Goal: Task Accomplishment & Management: Manage account settings

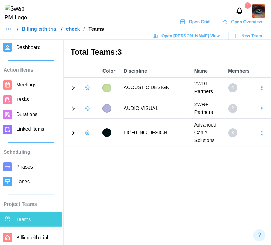
click at [189, 24] on span "Open Grid" at bounding box center [199, 22] width 21 height 10
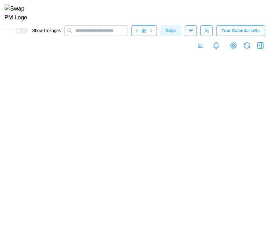
scroll to position [0, 10004]
click at [176, 223] on canvas at bounding box center [135, 137] width 271 height 215
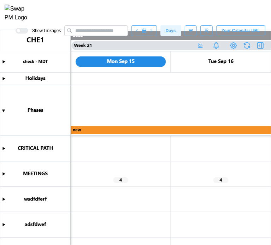
scroll to position [85, 0]
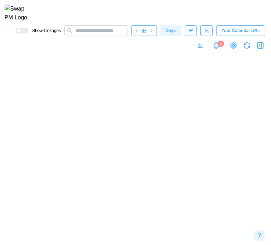
click at [158, 205] on canvas at bounding box center [135, 137] width 271 height 215
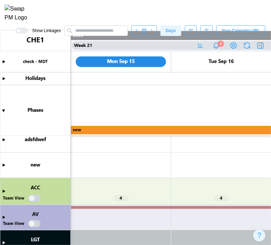
scroll to position [100, 0]
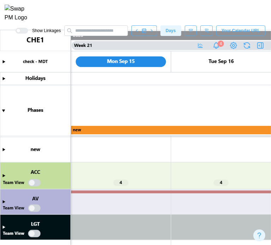
click at [4, 226] on canvas at bounding box center [135, 137] width 271 height 215
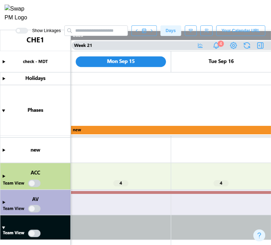
click at [4, 228] on canvas at bounding box center [135, 137] width 271 height 215
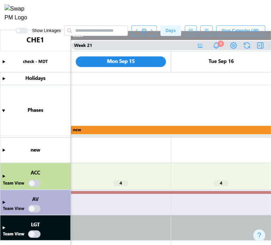
click at [37, 234] on canvas at bounding box center [135, 137] width 271 height 215
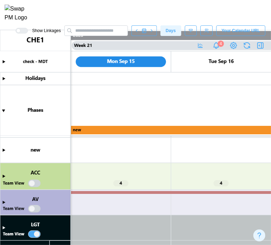
scroll to position [175, 0]
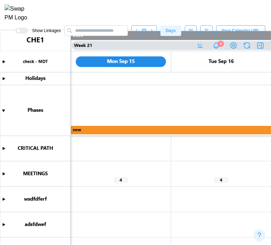
scroll to position [100, 0]
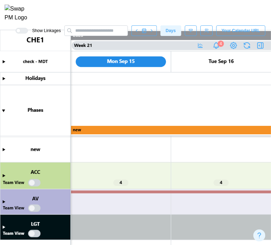
click at [37, 234] on canvas at bounding box center [135, 137] width 271 height 215
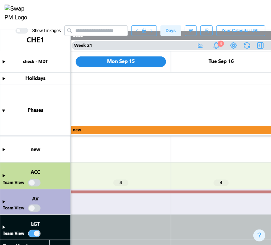
click at [34, 180] on canvas at bounding box center [135, 137] width 271 height 215
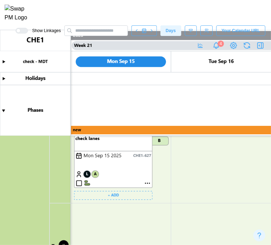
scroll to position [382, 0]
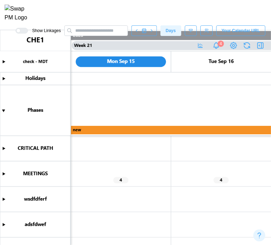
scroll to position [93, 0]
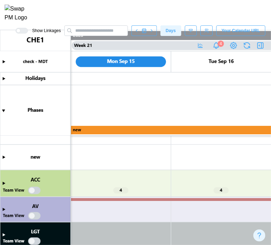
click at [3, 181] on canvas at bounding box center [135, 137] width 271 height 215
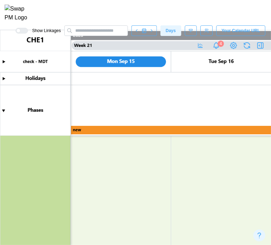
scroll to position [566, 0]
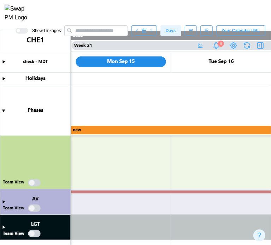
click at [33, 180] on canvas at bounding box center [135, 137] width 271 height 215
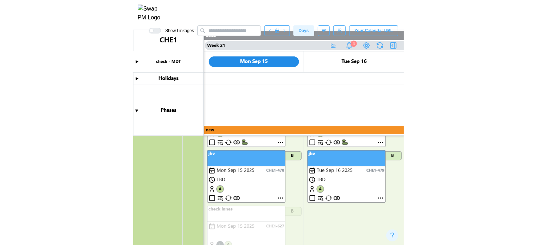
scroll to position [919, 0]
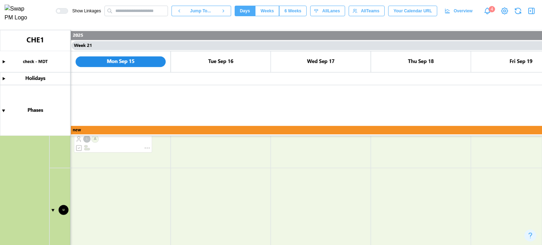
click at [22, 16] on img at bounding box center [19, 14] width 29 height 18
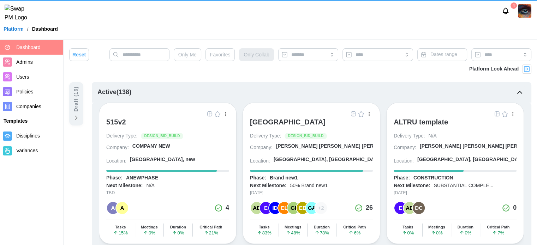
click at [38, 59] on span "Admins" at bounding box center [38, 62] width 44 height 9
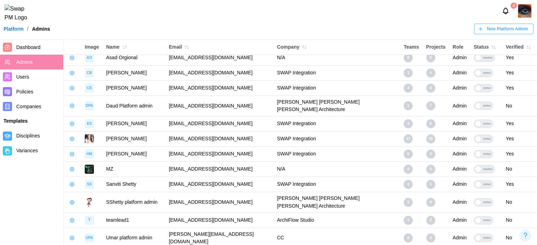
scroll to position [81, 0]
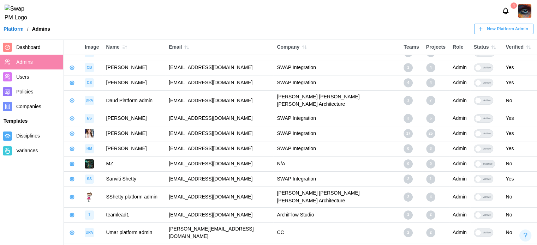
click at [29, 75] on span "Users" at bounding box center [38, 77] width 44 height 9
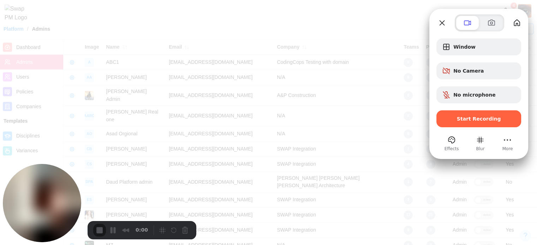
click at [460, 128] on div at bounding box center [478, 129] width 85 height 4
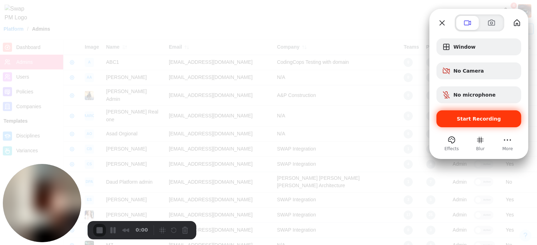
click at [460, 124] on div "Start Recording" at bounding box center [478, 118] width 85 height 17
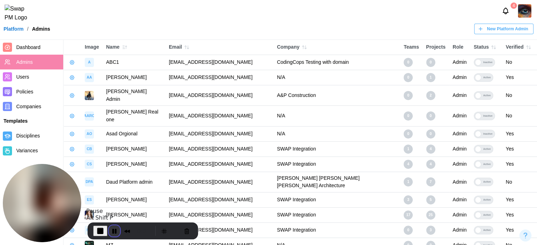
click at [111, 229] on button "Pause Recording" at bounding box center [114, 230] width 11 height 11
click at [116, 227] on span "Play Recording" at bounding box center [112, 230] width 8 height 8
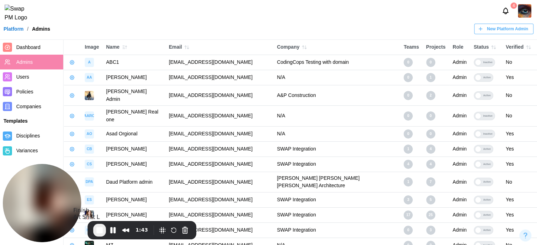
click at [99, 231] on span "End Recording" at bounding box center [99, 230] width 8 height 8
click at [490, 48] on icon "button" at bounding box center [493, 47] width 6 height 6
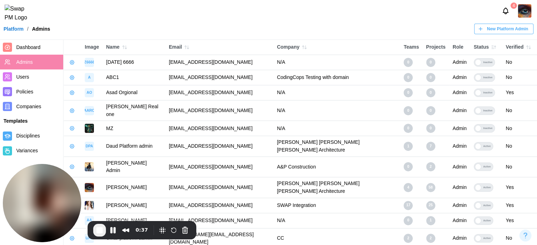
click at [490, 48] on icon "button" at bounding box center [493, 47] width 6 height 6
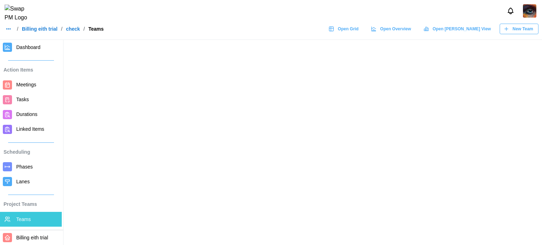
click at [11, 32] on icon "button" at bounding box center [9, 29] width 6 height 6
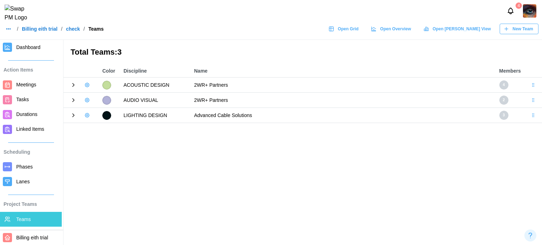
click at [5, 34] on button "button" at bounding box center [9, 29] width 10 height 10
click at [11, 46] on div "Dashboard" at bounding box center [23, 49] width 26 height 8
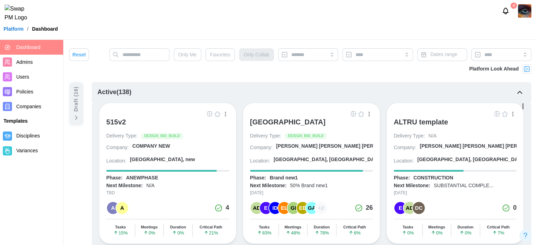
scroll to position [176, 0]
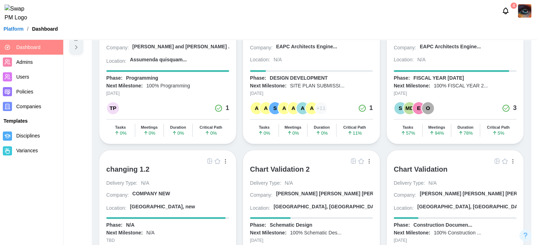
click at [28, 113] on link "Companies" at bounding box center [31, 106] width 63 height 15
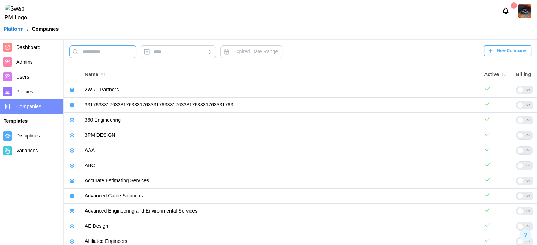
click at [117, 55] on input "text" at bounding box center [102, 52] width 67 height 13
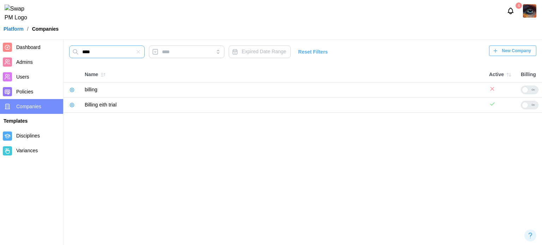
type input "****"
click at [70, 103] on icon "button" at bounding box center [72, 105] width 6 height 6
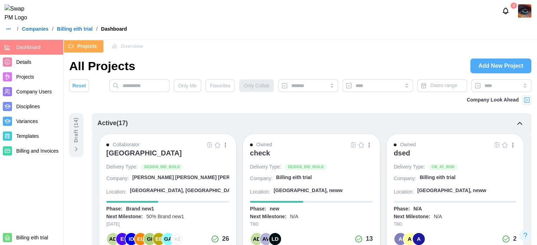
click at [265, 152] on div "check" at bounding box center [260, 153] width 20 height 8
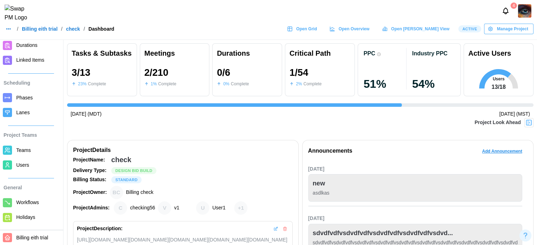
scroll to position [71, 0]
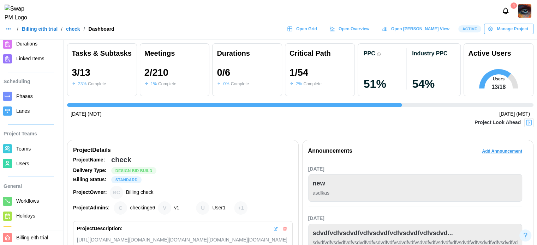
click at [40, 163] on span "Users" at bounding box center [37, 163] width 43 height 9
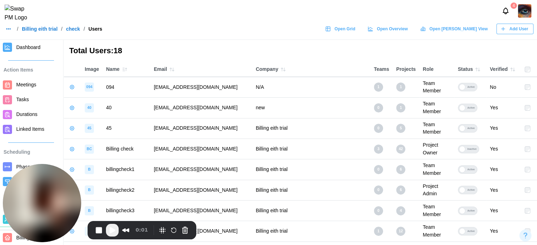
click at [10, 32] on icon "button" at bounding box center [9, 29] width 6 height 6
drag, startPoint x: 14, startPoint y: 49, endPoint x: 8, endPoint y: 61, distance: 13.3
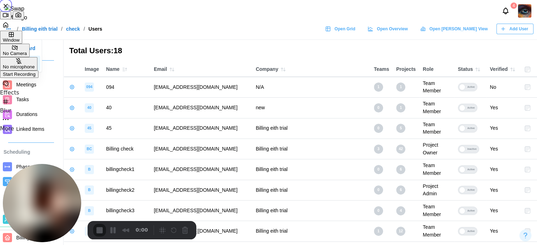
click at [36, 77] on div "Start Recording" at bounding box center [19, 74] width 33 height 5
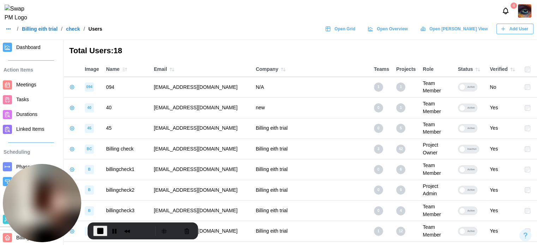
click at [474, 70] on icon "button" at bounding box center [477, 70] width 6 height 6
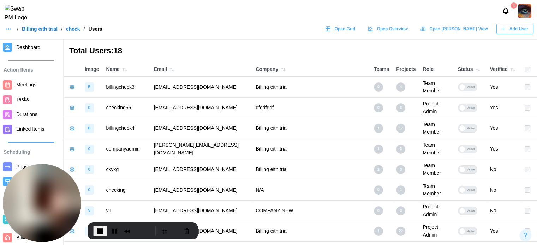
click at [474, 69] on icon "button" at bounding box center [477, 70] width 6 height 6
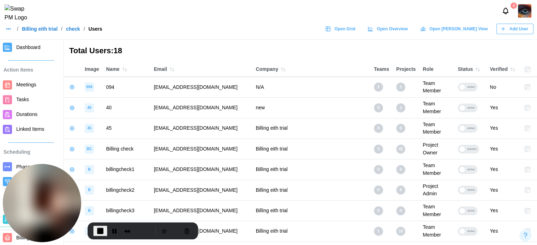
click at [475, 69] on icon "button" at bounding box center [476, 69] width 2 height 3
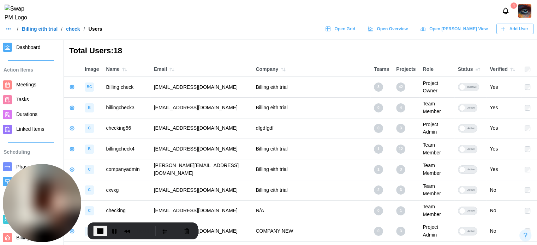
click at [474, 69] on icon "button" at bounding box center [477, 70] width 6 height 6
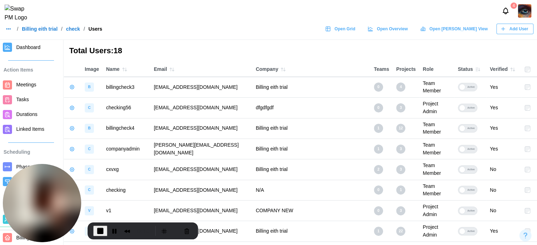
click at [474, 69] on icon "button" at bounding box center [477, 70] width 6 height 6
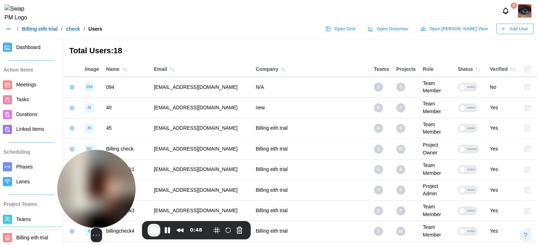
drag, startPoint x: 23, startPoint y: 184, endPoint x: 86, endPoint y: 189, distance: 63.4
click at [83, 190] on img at bounding box center [96, 189] width 78 height 78
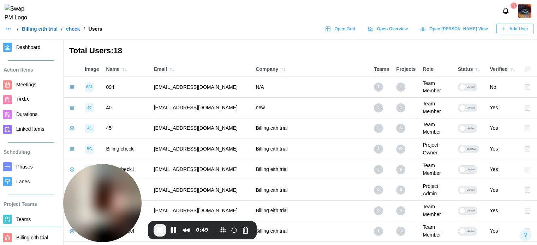
click at [49, 31] on link "Billing eith trial" at bounding box center [40, 28] width 36 height 5
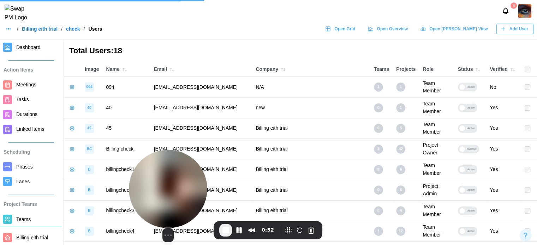
drag, startPoint x: 103, startPoint y: 169, endPoint x: 169, endPoint y: 174, distance: 66.5
click at [169, 174] on img at bounding box center [168, 189] width 78 height 78
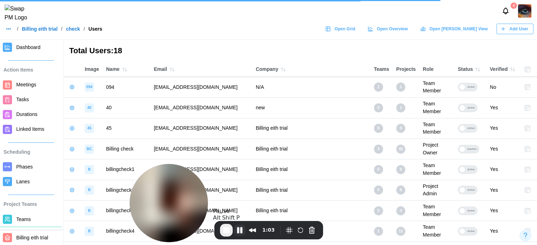
click at [241, 233] on button "Pause Recording" at bounding box center [239, 230] width 11 height 11
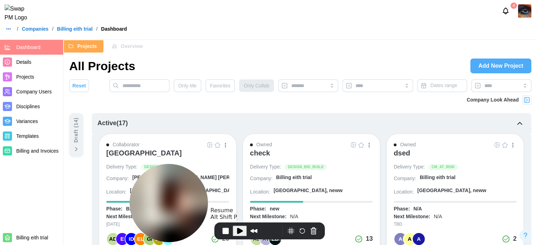
click at [240, 229] on span "Play Recording" at bounding box center [239, 231] width 8 height 8
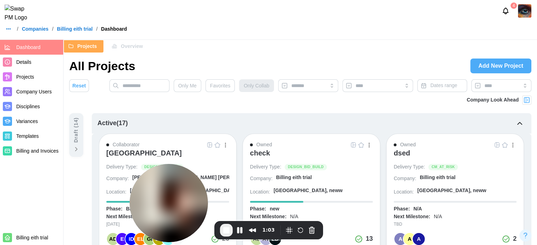
click at [31, 74] on span "Projects" at bounding box center [25, 77] width 18 height 6
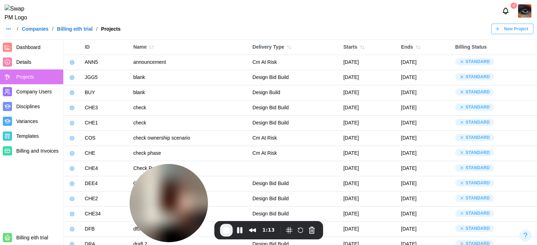
click at [73, 61] on icon "button" at bounding box center [72, 63] width 6 height 6
click at [71, 63] on icon "button" at bounding box center [72, 63] width 6 height 6
click at [69, 62] on icon "button" at bounding box center [72, 63] width 6 height 6
click at [78, 77] on button "Manage Project" at bounding box center [95, 78] width 53 height 13
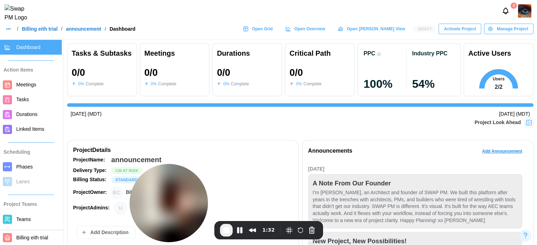
click at [423, 28] on div "Draft Activate Project Manage Project" at bounding box center [473, 29] width 120 height 11
click at [424, 32] on span "Draft" at bounding box center [425, 29] width 14 height 6
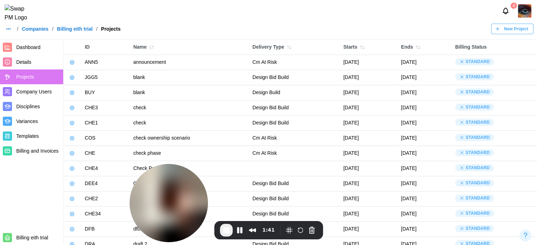
click at [71, 122] on icon "button" at bounding box center [72, 123] width 4 height 4
click at [96, 136] on div "Manage Project" at bounding box center [99, 139] width 36 height 6
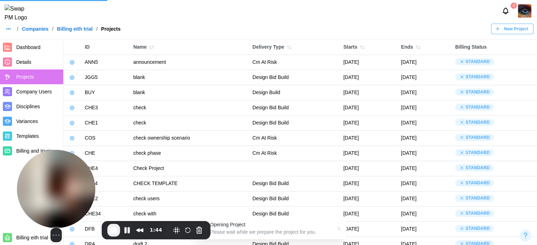
drag, startPoint x: 169, startPoint y: 195, endPoint x: 57, endPoint y: 210, distance: 113.5
click at [57, 210] on img at bounding box center [56, 189] width 78 height 78
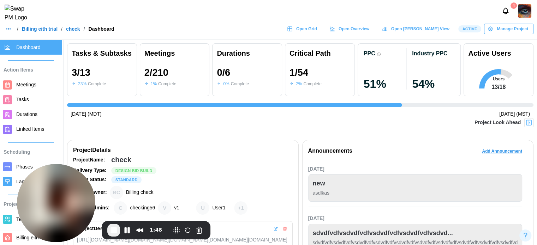
scroll to position [0, 1122]
click at [474, 32] on span "Active" at bounding box center [469, 29] width 15 height 6
click at [498, 33] on span "Manage Project" at bounding box center [511, 29] width 31 height 10
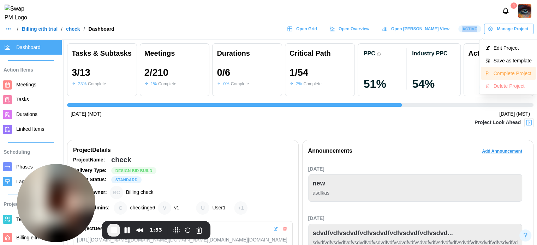
click at [515, 75] on div "Complete Project" at bounding box center [512, 74] width 38 height 6
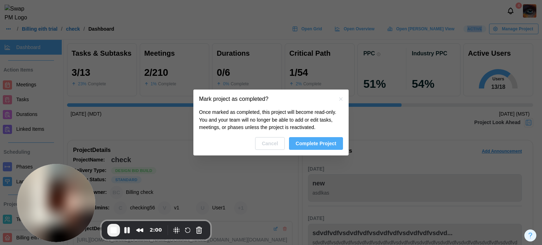
click at [320, 144] on span "Complete Project" at bounding box center [316, 144] width 41 height 12
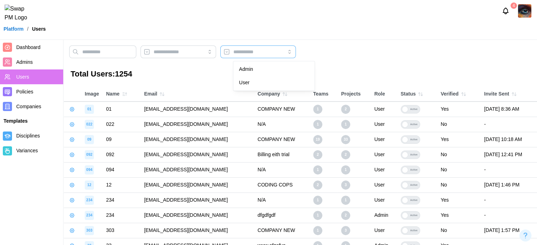
click at [257, 51] on input "search" at bounding box center [257, 52] width 75 height 13
type input "*****"
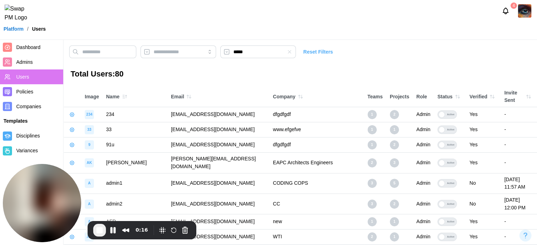
click at [454, 94] on icon "button" at bounding box center [457, 97] width 6 height 6
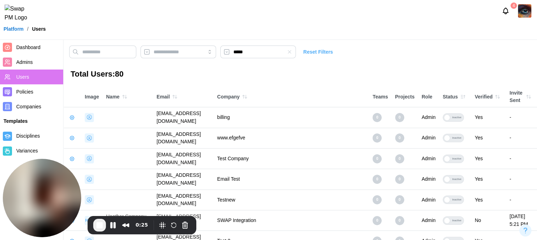
click at [465, 97] on icon "button" at bounding box center [463, 97] width 6 height 6
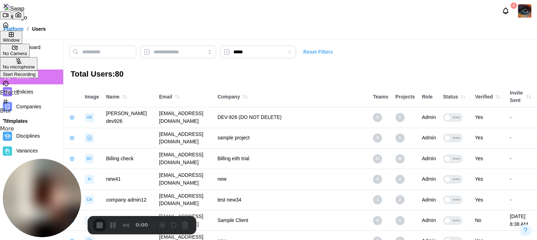
click at [468, 78] on div at bounding box center [268, 78] width 537 height 0
click at [36, 77] on div "Start Recording" at bounding box center [19, 74] width 33 height 5
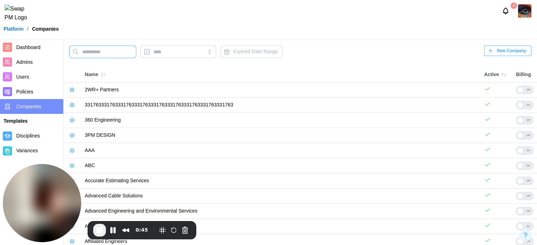
click at [100, 52] on input "text" at bounding box center [102, 52] width 67 height 13
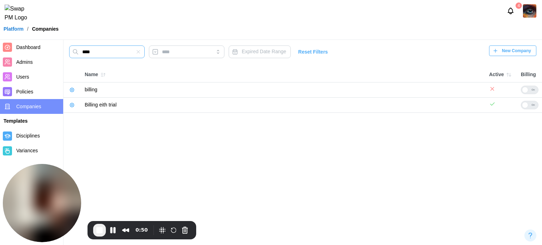
type input "****"
click at [72, 104] on icon "button" at bounding box center [72, 105] width 6 height 6
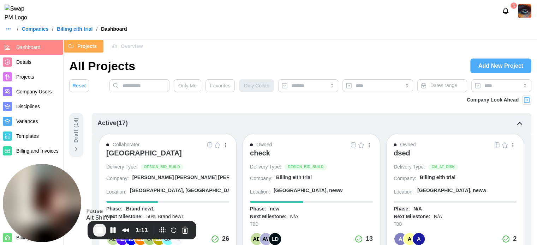
click at [35, 91] on span "Company Users" at bounding box center [33, 92] width 35 height 6
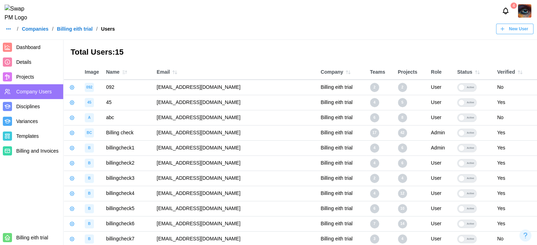
click at [260, 20] on div "4" at bounding box center [268, 11] width 537 height 22
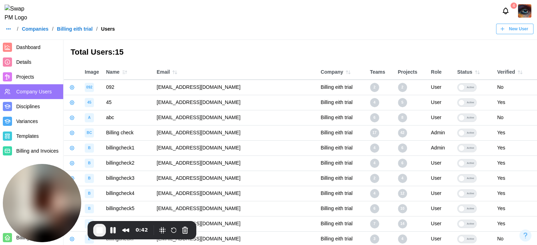
click at [474, 72] on icon "button" at bounding box center [477, 72] width 6 height 6
click at [99, 235] on button "End Recording" at bounding box center [99, 230] width 13 height 13
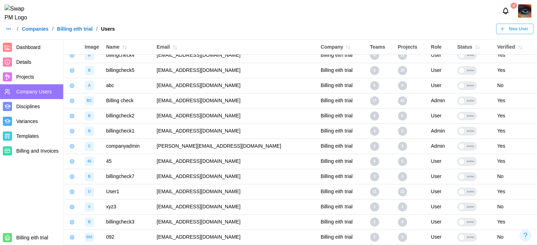
scroll to position [61, 0]
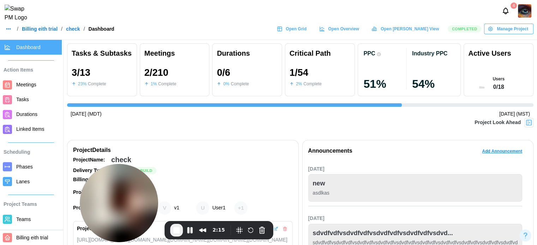
drag, startPoint x: 58, startPoint y: 186, endPoint x: 121, endPoint y: 193, distance: 63.1
click at [121, 193] on img at bounding box center [119, 203] width 78 height 78
click at [32, 103] on span "Tasks" at bounding box center [37, 99] width 43 height 9
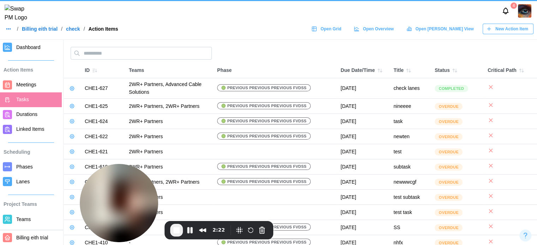
click at [521, 31] on span "New Action Item" at bounding box center [511, 29] width 33 height 10
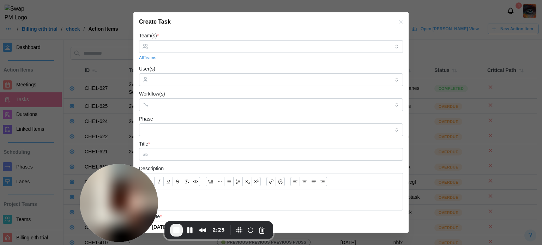
click at [77, 108] on div at bounding box center [271, 122] width 542 height 245
click at [398, 22] on icon "button" at bounding box center [401, 22] width 6 height 6
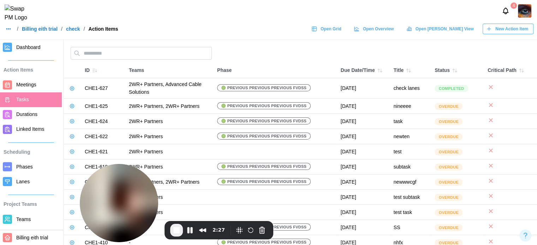
click at [71, 85] on link at bounding box center [72, 89] width 10 height 10
